Goal: Book appointment/travel/reservation

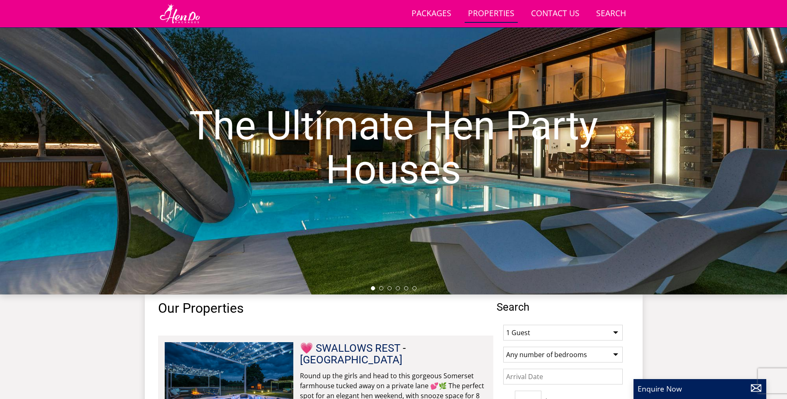
scroll to position [173, 0]
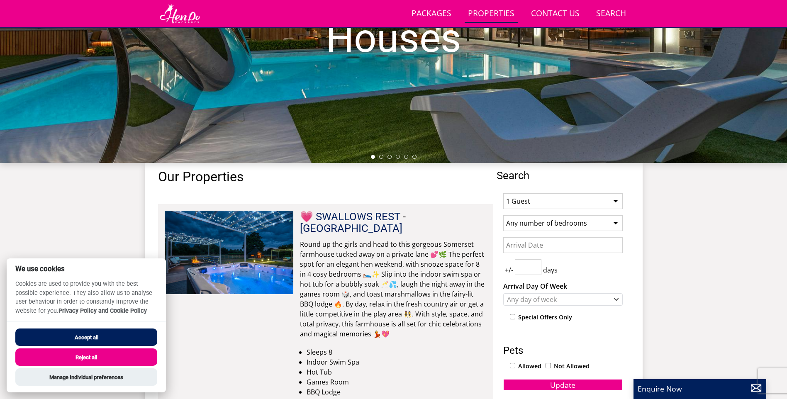
click at [553, 249] on input "Date" at bounding box center [562, 245] width 119 height 16
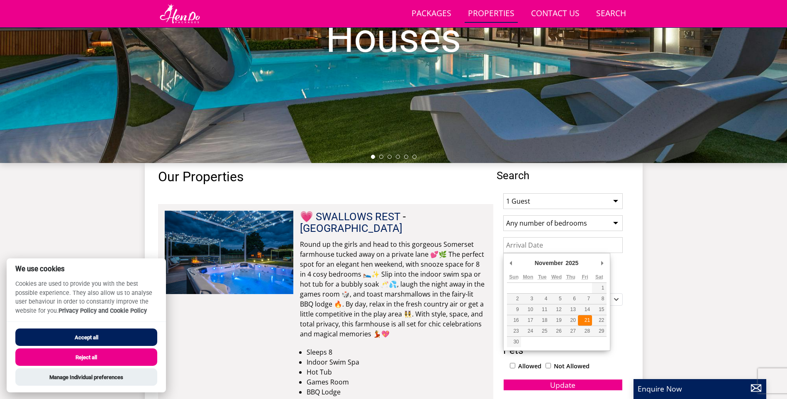
type input "[DATE]"
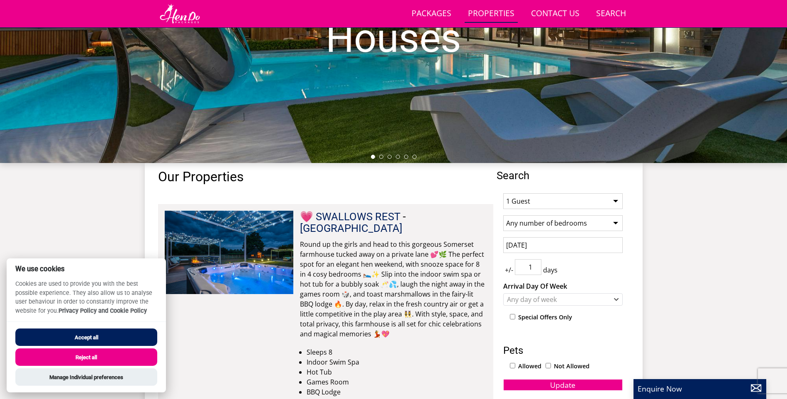
click at [533, 266] on input "1" at bounding box center [528, 267] width 27 height 16
type input "2"
click at [533, 266] on input "2" at bounding box center [528, 267] width 27 height 16
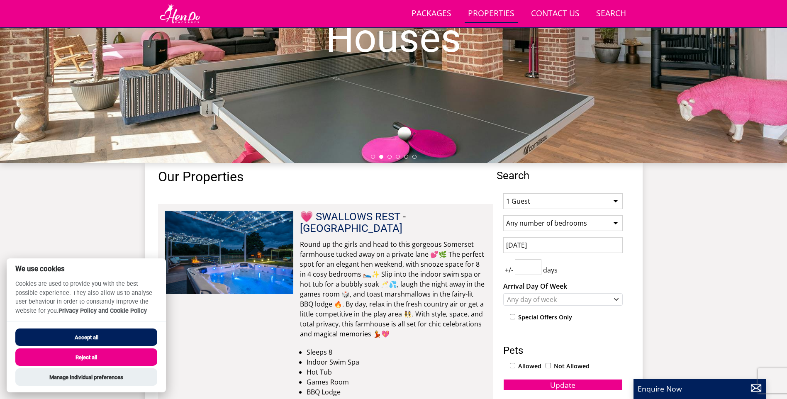
type input "1"
type input "2"
click at [612, 301] on div "Any day of week" at bounding box center [562, 299] width 119 height 12
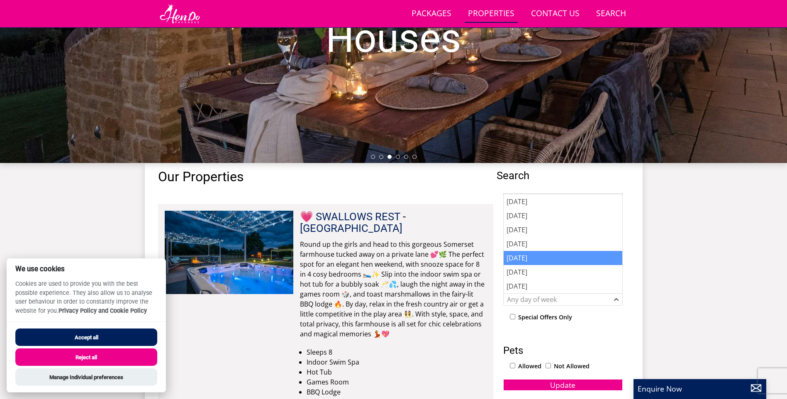
click at [586, 257] on div "[DATE]" at bounding box center [562, 258] width 119 height 14
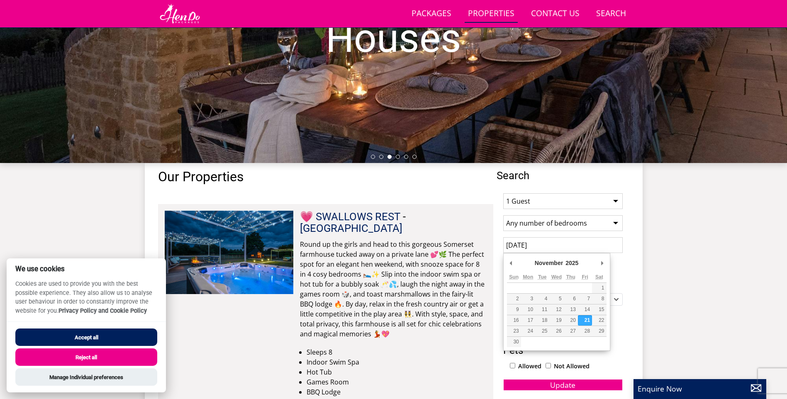
click at [587, 240] on input "[DATE]" at bounding box center [562, 245] width 119 height 16
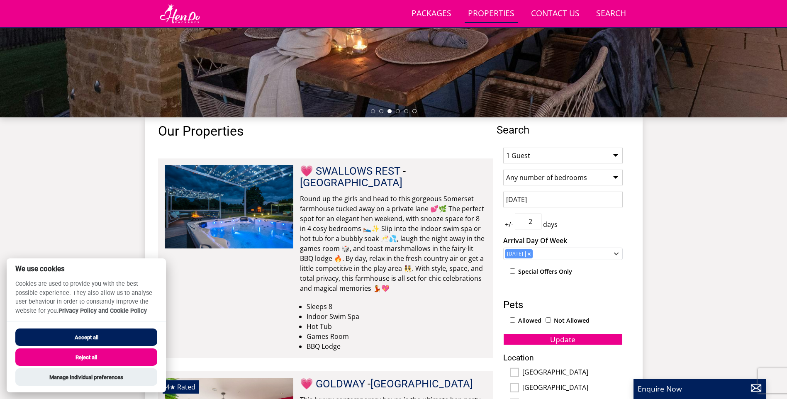
scroll to position [256, 0]
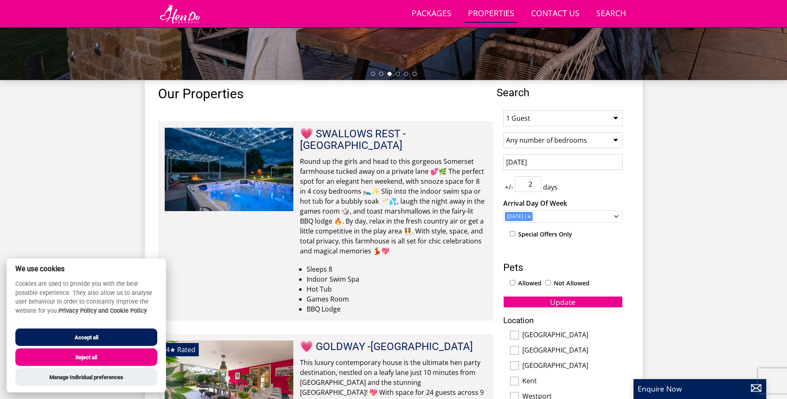
drag, startPoint x: 571, startPoint y: 303, endPoint x: 616, endPoint y: 275, distance: 53.4
click at [571, 303] on span "Update" at bounding box center [562, 302] width 25 height 10
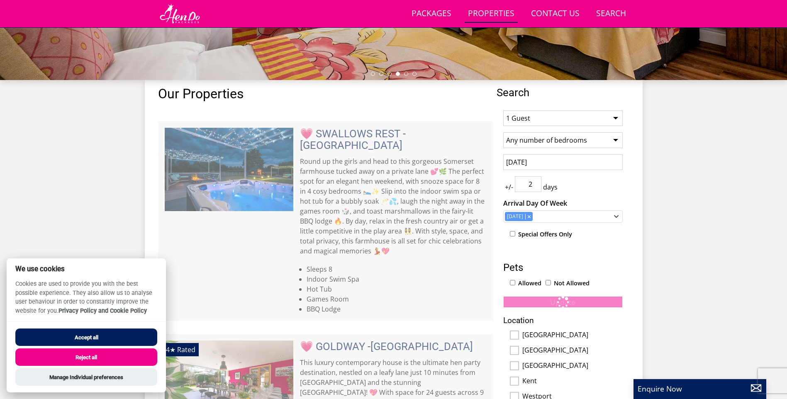
click at [612, 126] on div "1 Guest 2 Guests 3 Guests 4 Guests 5 Guests 6 Guests 7 Guests 8 Guests 9 Guests…" at bounding box center [562, 330] width 133 height 452
click at [610, 116] on select "1 Guest 2 Guests 3 Guests 4 Guests 5 Guests 6 Guests 7 Guests 8 Guests 9 Guests…" at bounding box center [562, 118] width 119 height 16
select select "15"
click at [503, 110] on select "1 Guest 2 Guests 3 Guests 4 Guests 5 Guests 6 Guests 7 Guests 8 Guests 9 Guests…" at bounding box center [562, 118] width 119 height 16
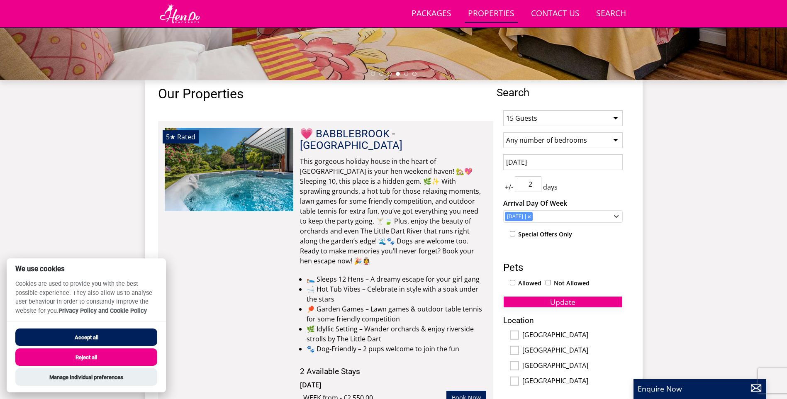
click at [582, 303] on button "Update" at bounding box center [562, 302] width 119 height 12
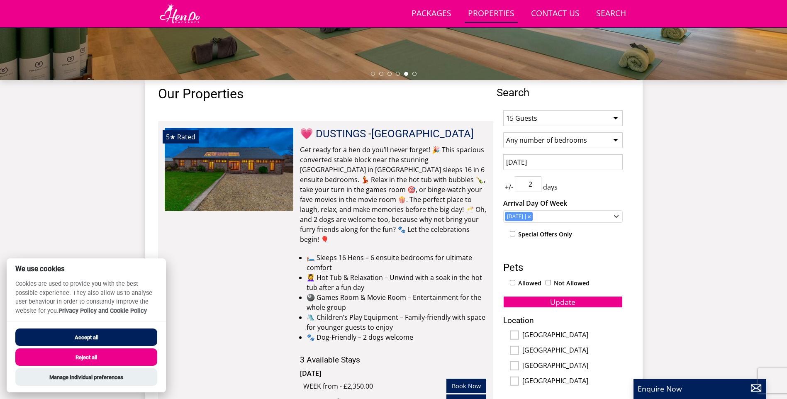
click at [99, 340] on button "Accept all" at bounding box center [86, 336] width 142 height 17
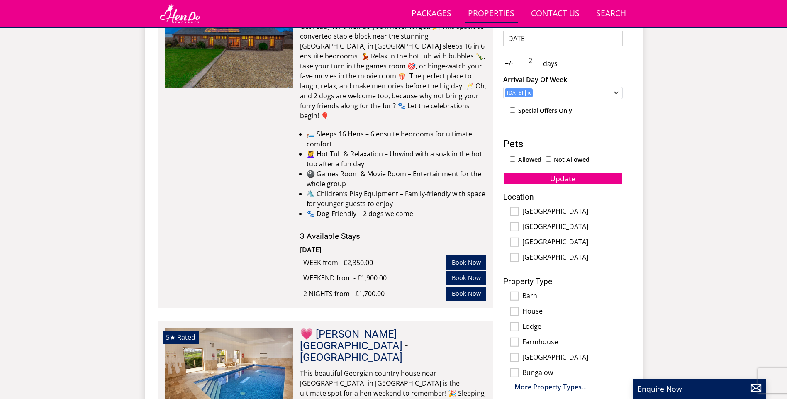
scroll to position [381, 0]
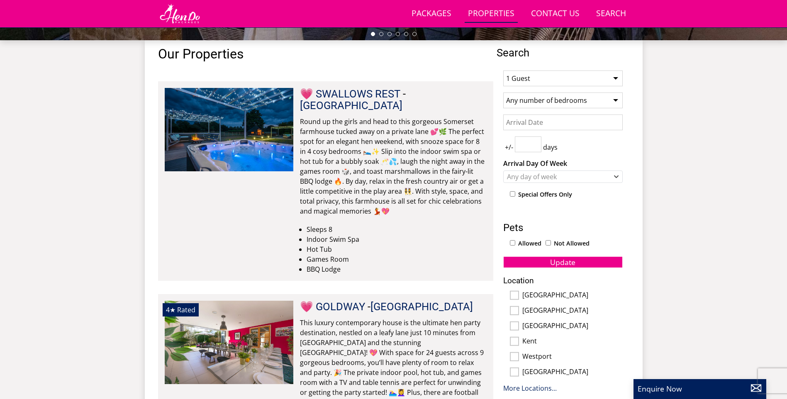
scroll to position [130, 0]
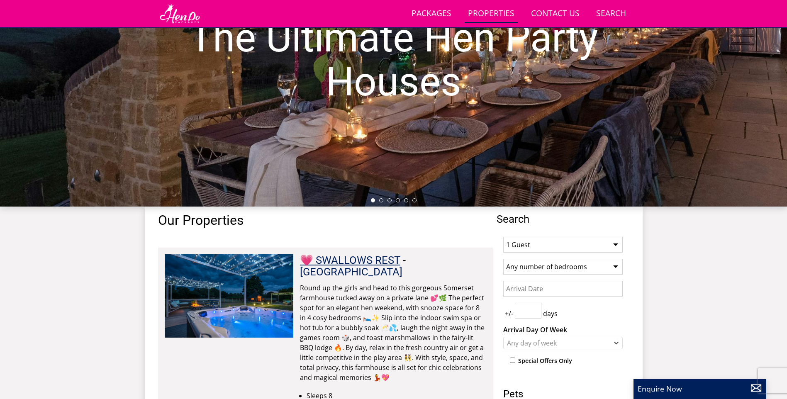
click at [398, 261] on link "💗 SWALLOWS REST" at bounding box center [350, 260] width 100 height 12
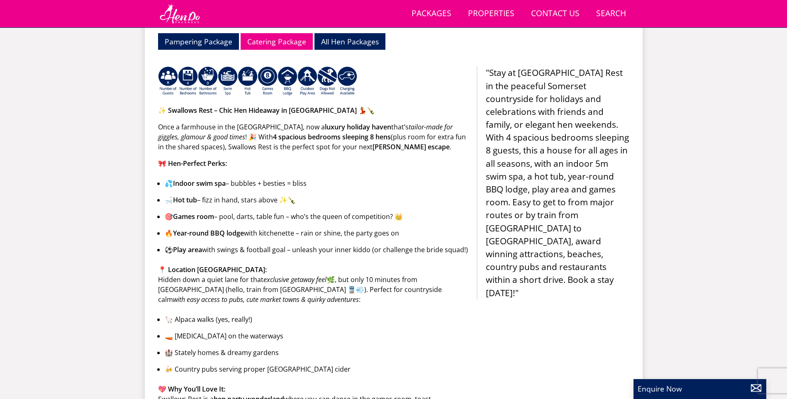
scroll to position [214, 0]
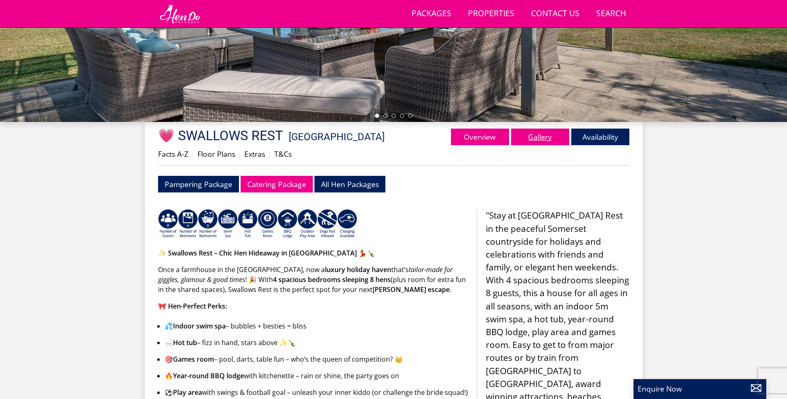
click at [547, 138] on link "Gallery" at bounding box center [540, 137] width 58 height 17
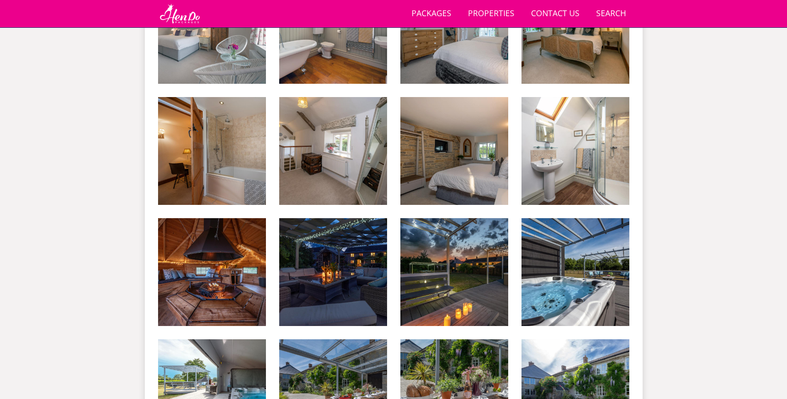
scroll to position [1222, 0]
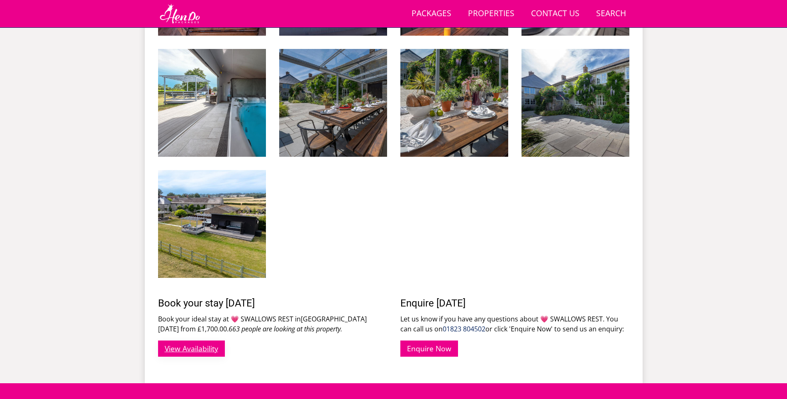
click at [202, 342] on link "View Availability" at bounding box center [191, 348] width 67 height 16
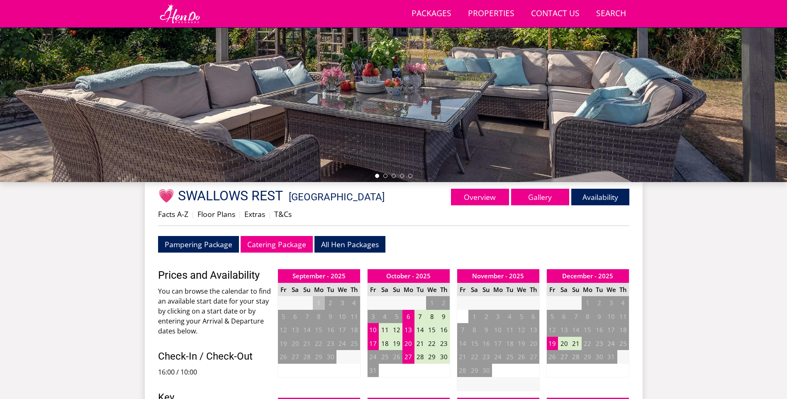
scroll to position [267, 0]
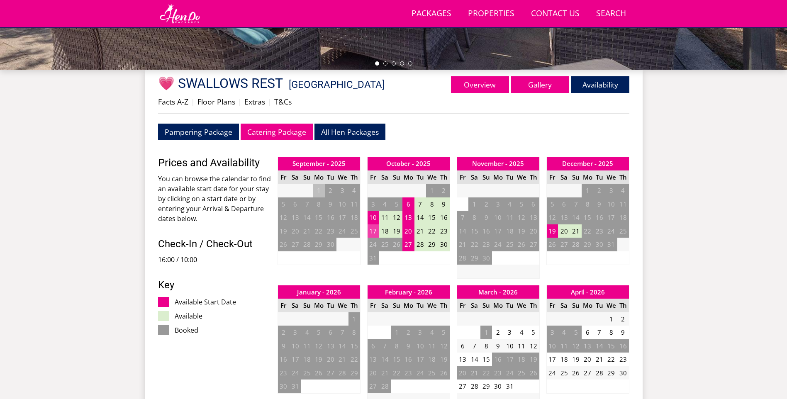
click at [374, 230] on td "17" at bounding box center [373, 231] width 12 height 14
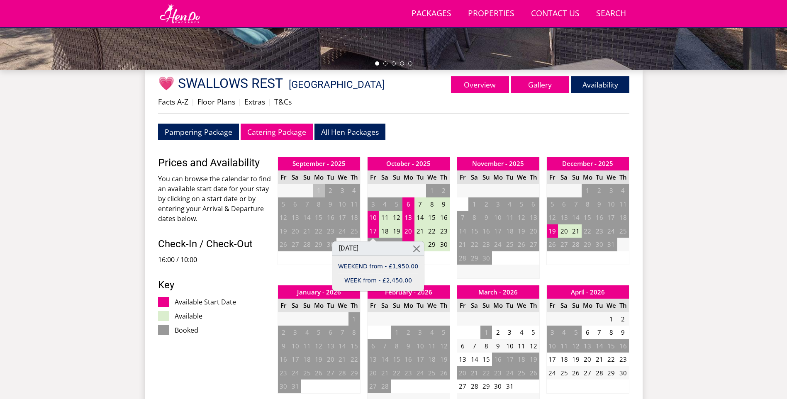
click at [391, 267] on link "WEEKEND from - £1,950.00" at bounding box center [378, 266] width 80 height 9
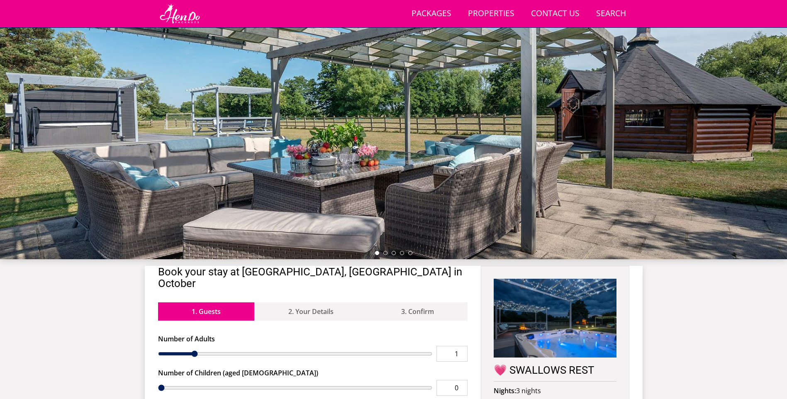
scroll to position [227, 0]
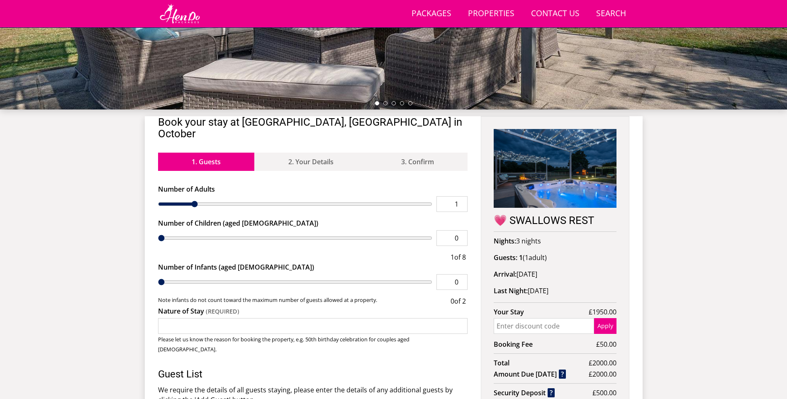
type input "2"
type input "3"
type input "4"
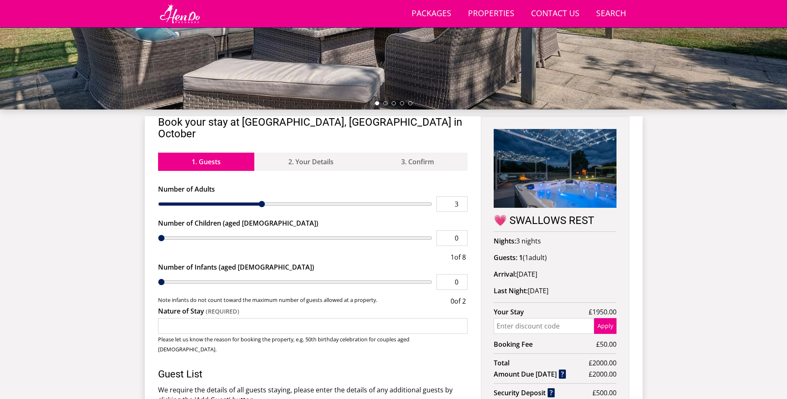
type input "4"
type input "5"
type input "7"
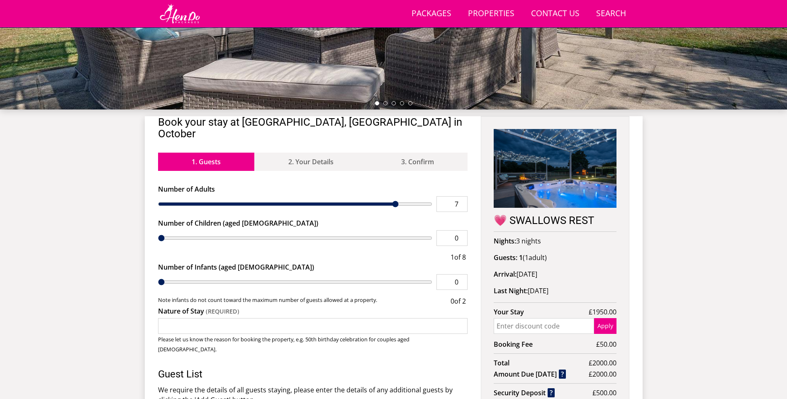
type input "8"
drag, startPoint x: 194, startPoint y: 191, endPoint x: 473, endPoint y: 192, distance: 278.2
type input "8"
click at [432, 196] on input "range" at bounding box center [295, 204] width 275 height 16
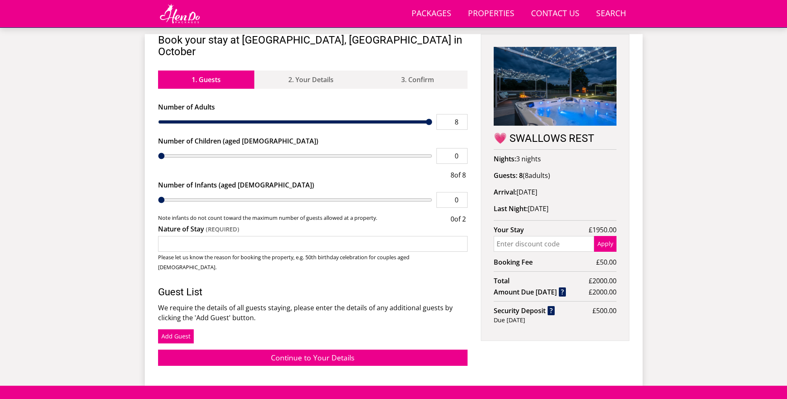
scroll to position [310, 0]
